Goal: Find specific page/section: Find specific page/section

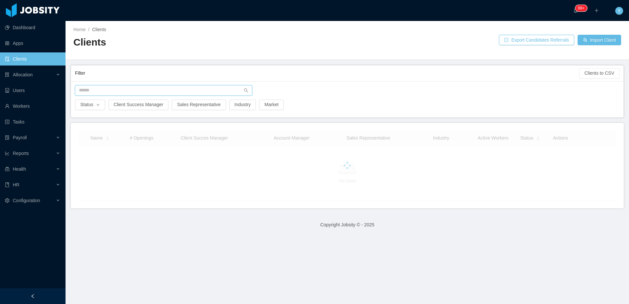
click at [167, 94] on input "text" at bounding box center [163, 90] width 177 height 10
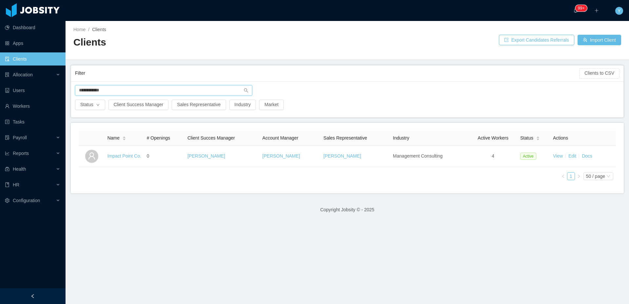
type input "**********"
